Goal: Check status

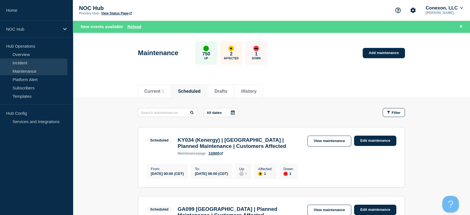
click at [26, 62] on link "Incident" at bounding box center [33, 62] width 67 height 8
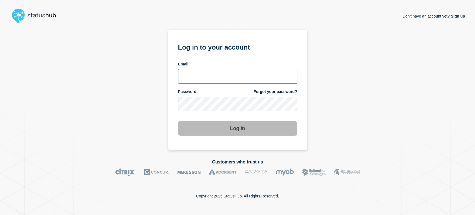
click at [192, 73] on input "email input" at bounding box center [237, 76] width 119 height 14
type input "[PERSON_NAME][EMAIL_ADDRESS][PERSON_NAME][DOMAIN_NAME]"
click at [178, 121] on button "Log in" at bounding box center [237, 128] width 119 height 14
